Goal: Task Accomplishment & Management: Complete application form

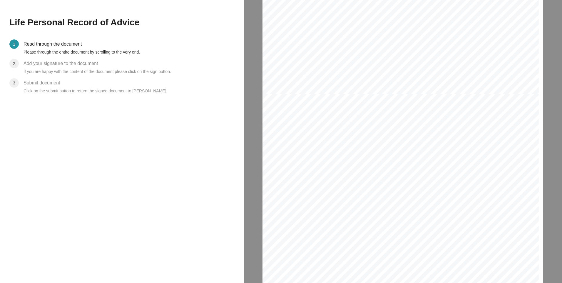
scroll to position [1881, 0]
click at [508, 124] on span "Initial" at bounding box center [509, 126] width 9 height 4
drag, startPoint x: 504, startPoint y: 127, endPoint x: 505, endPoint y: 124, distance: 3.3
click at [504, 127] on div "Client Declarations I confirm the following: 1. A Contact Stage Disclosure lett…" at bounding box center [400, 267] width 276 height 391
click at [508, 123] on div "Client Declarations I confirm the following: 1. A Contact Stage Disclosure lett…" at bounding box center [400, 267] width 276 height 391
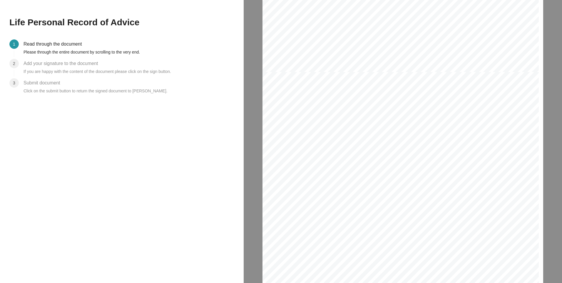
click at [508, 127] on span "Initial" at bounding box center [509, 126] width 9 height 4
click at [287, 156] on div "[PERSON_NAME] [PERSON_NAME] 7 / 7" at bounding box center [400, 246] width 276 height 391
drag, startPoint x: 287, startPoint y: 159, endPoint x: 297, endPoint y: 168, distance: 13.4
click at [287, 160] on div "[PERSON_NAME] [PERSON_NAME] 7 / 7" at bounding box center [400, 246] width 276 height 391
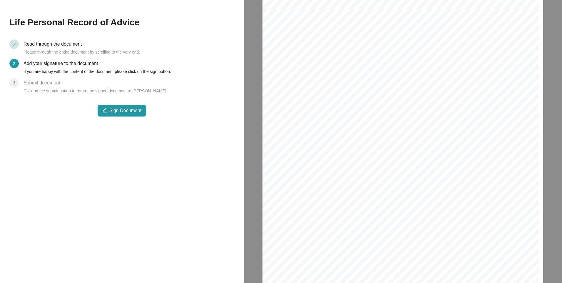
scroll to position [2216, 0]
drag, startPoint x: 300, startPoint y: 239, endPoint x: 293, endPoint y: 229, distance: 12.3
drag, startPoint x: 292, startPoint y: 227, endPoint x: 281, endPoint y: 180, distance: 48.1
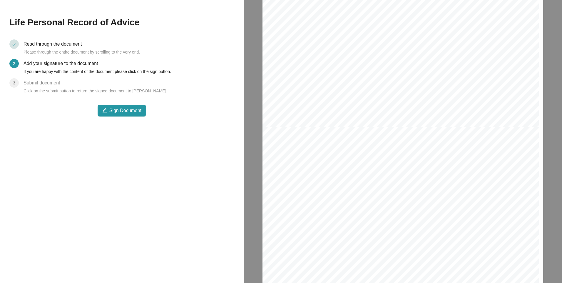
click at [115, 110] on span "Sign Document" at bounding box center [125, 110] width 32 height 7
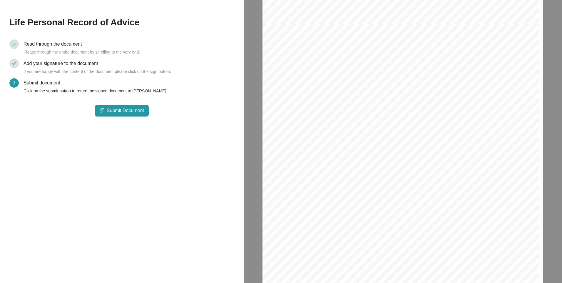
scroll to position [2380, 0]
click at [128, 113] on span "Submit Document" at bounding box center [125, 110] width 37 height 7
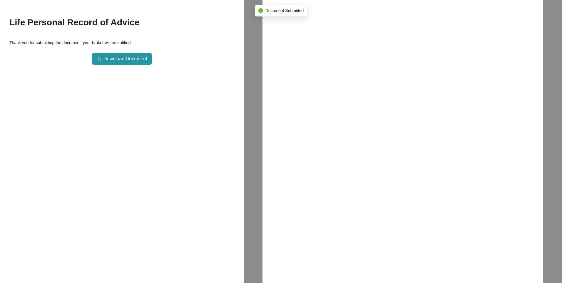
scroll to position [2743, 285]
